Goal: Find specific page/section: Find specific page/section

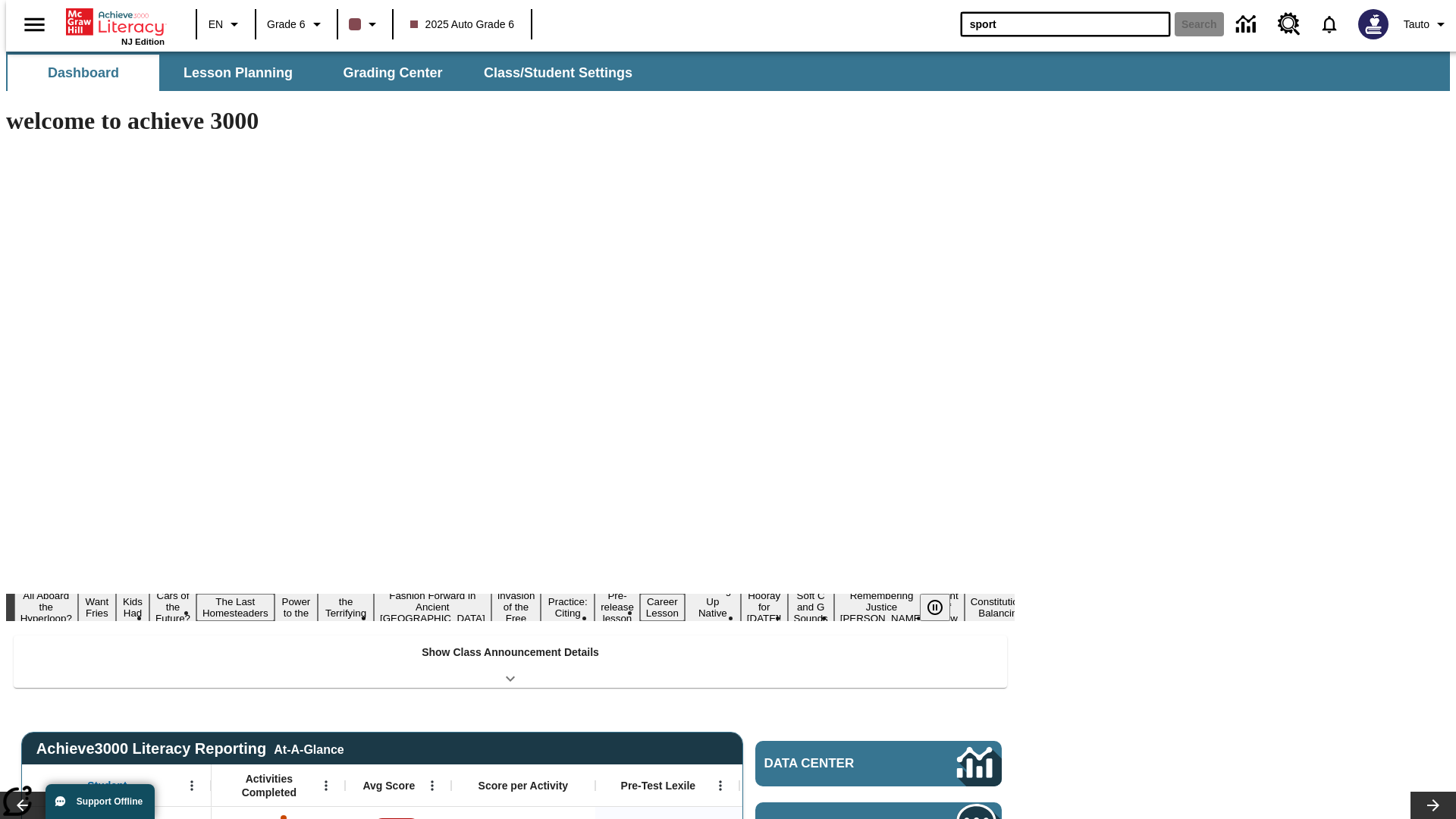
type input "sport"
click at [1190, 24] on button "Search" at bounding box center [1199, 24] width 49 height 24
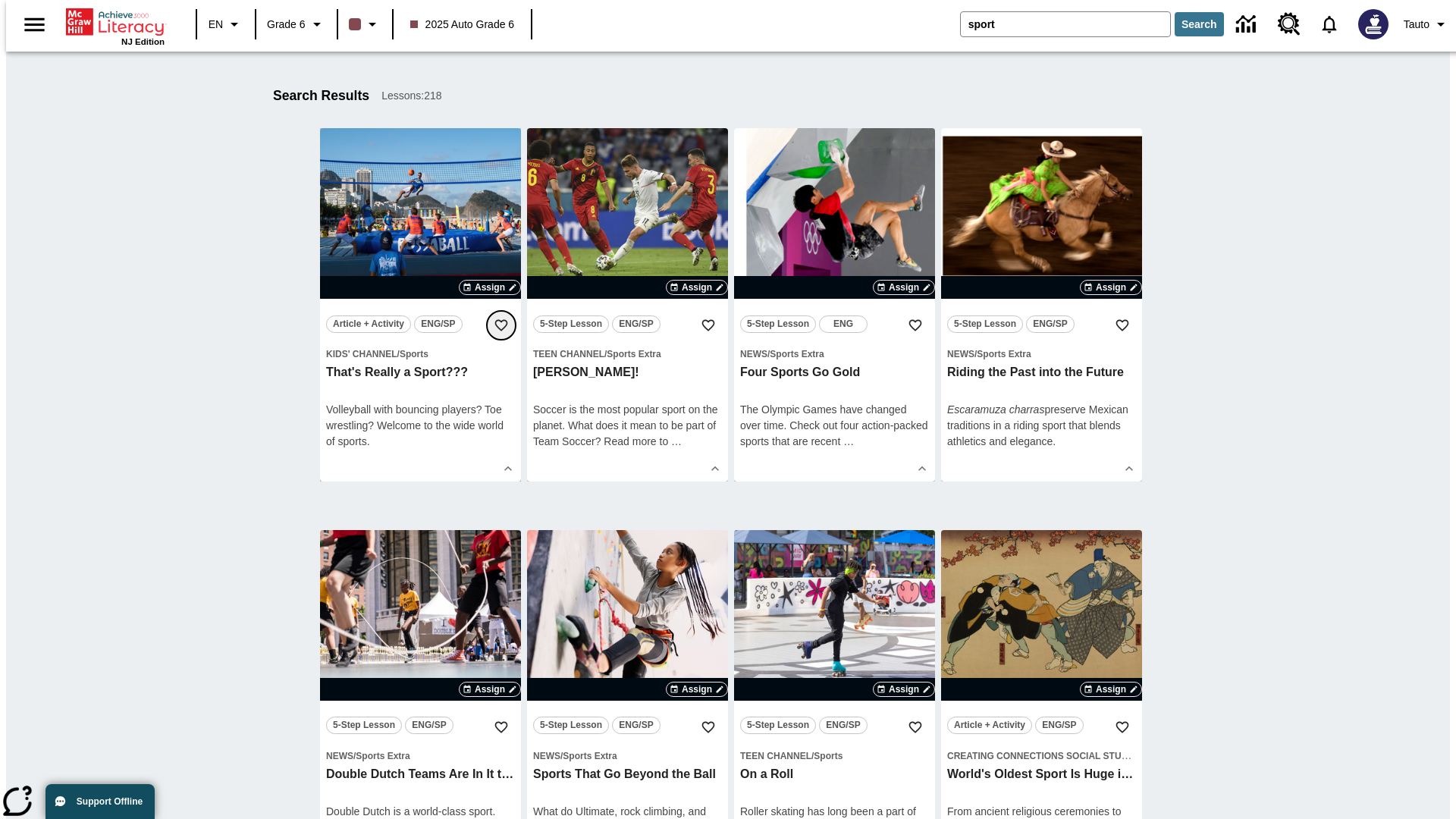
click at [502, 325] on icon "Add to Favorites" at bounding box center [502, 325] width 15 height 15
